Goal: Task Accomplishment & Management: Complete application form

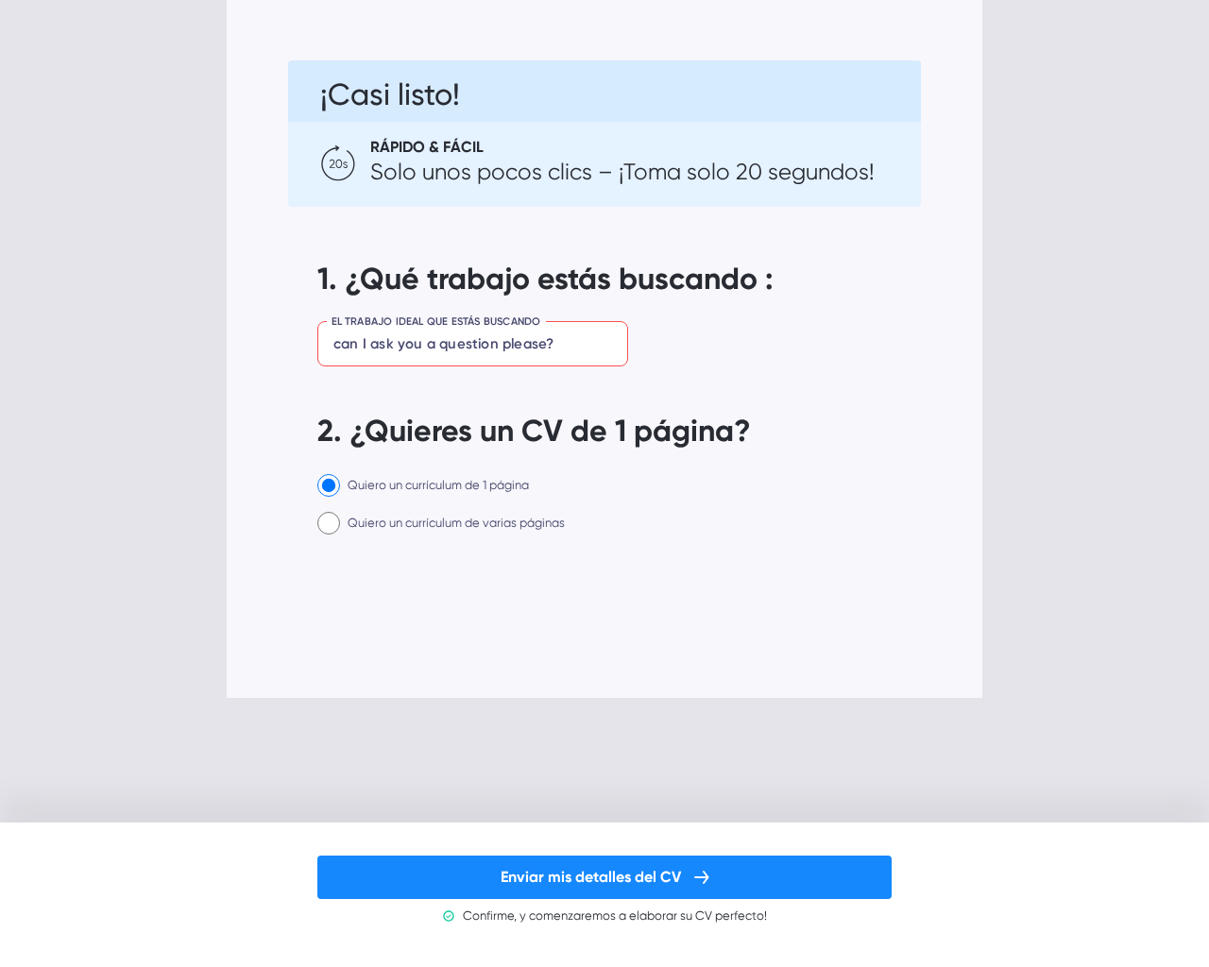
type input "can I ask you a question please?"
radio input "true"
radio input "false"
radio input "true"
